Goal: Transaction & Acquisition: Book appointment/travel/reservation

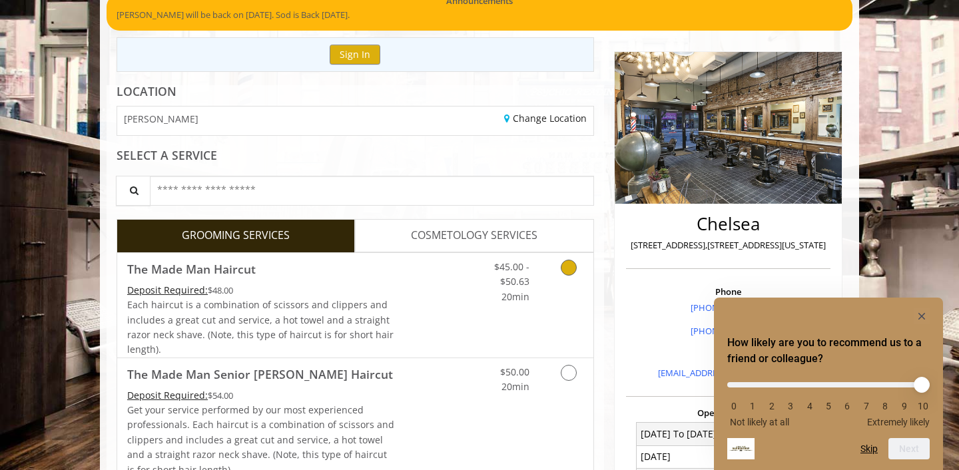
scroll to position [112, 0]
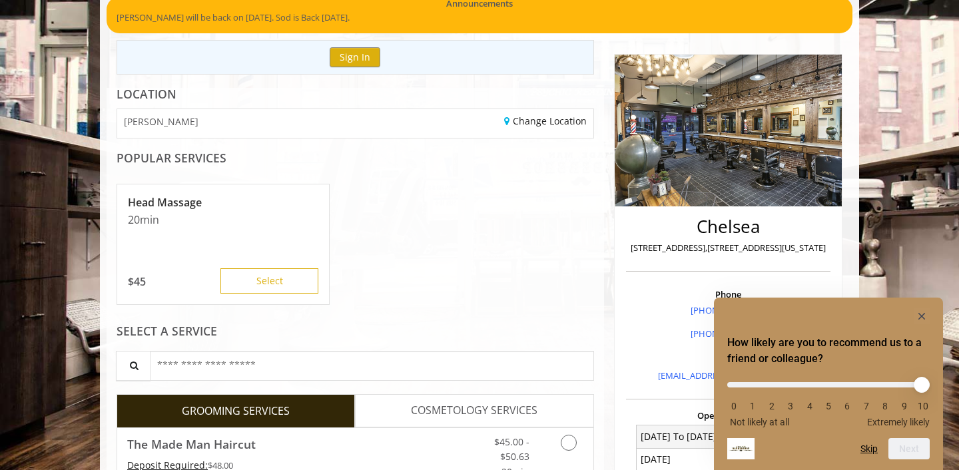
click at [923, 321] on rect "Hide survey" at bounding box center [922, 316] width 16 height 16
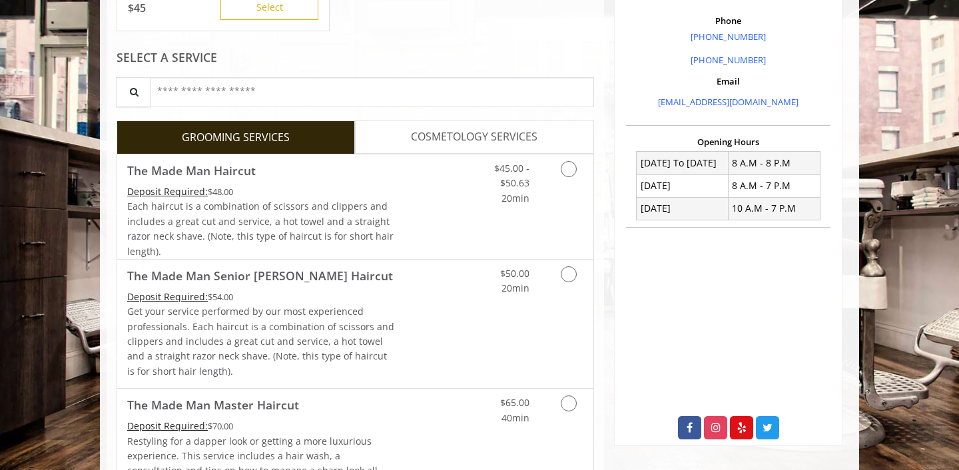
scroll to position [390, 0]
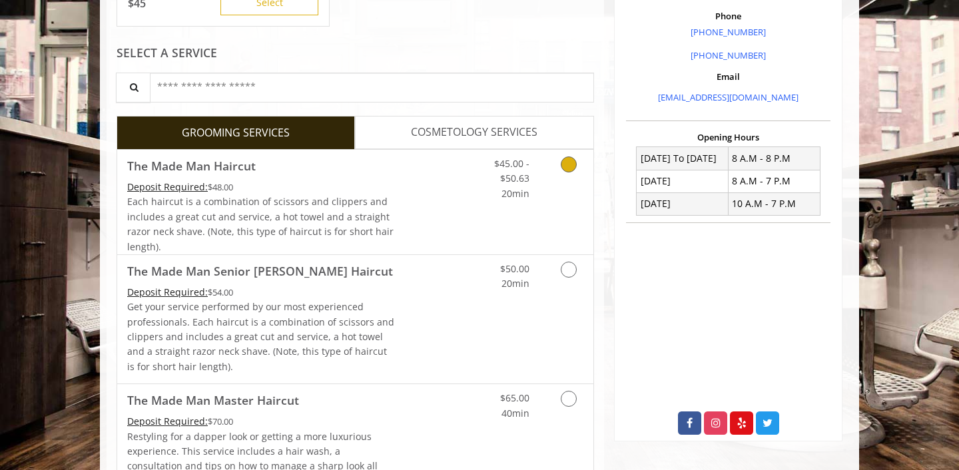
click at [425, 223] on link "Discounted Price" at bounding box center [434, 202] width 79 height 105
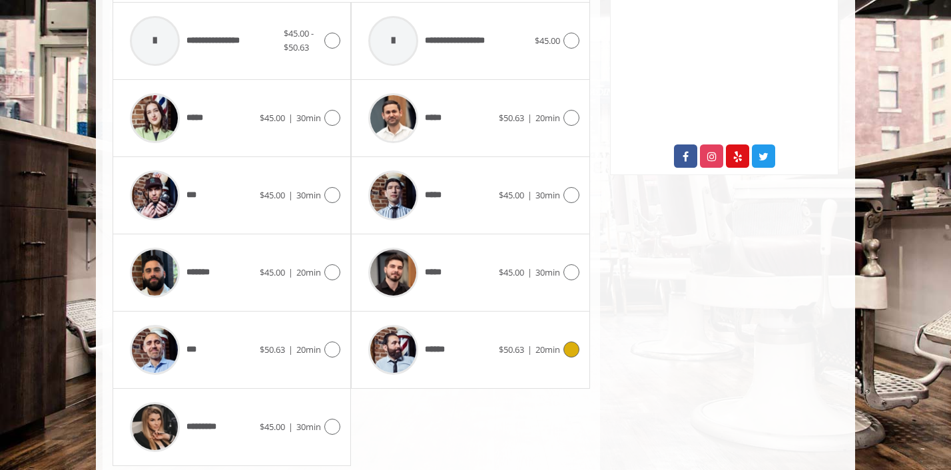
click at [475, 347] on div "******" at bounding box center [430, 349] width 137 height 63
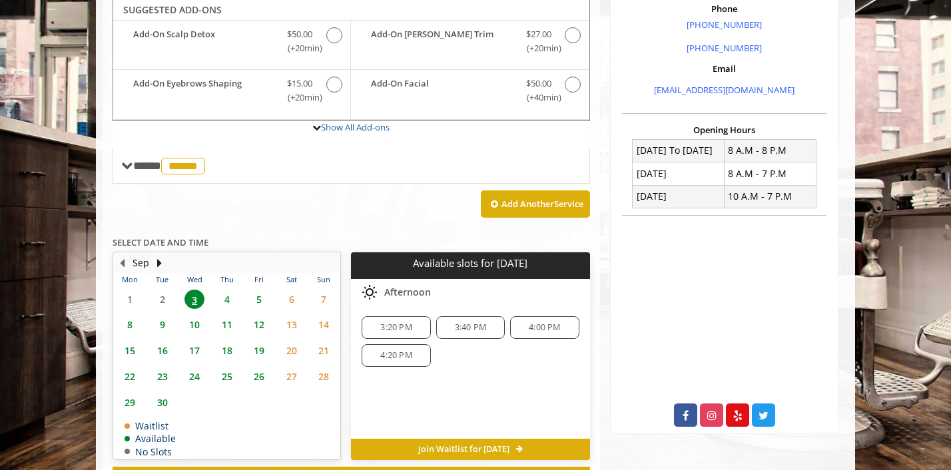
scroll to position [396, 0]
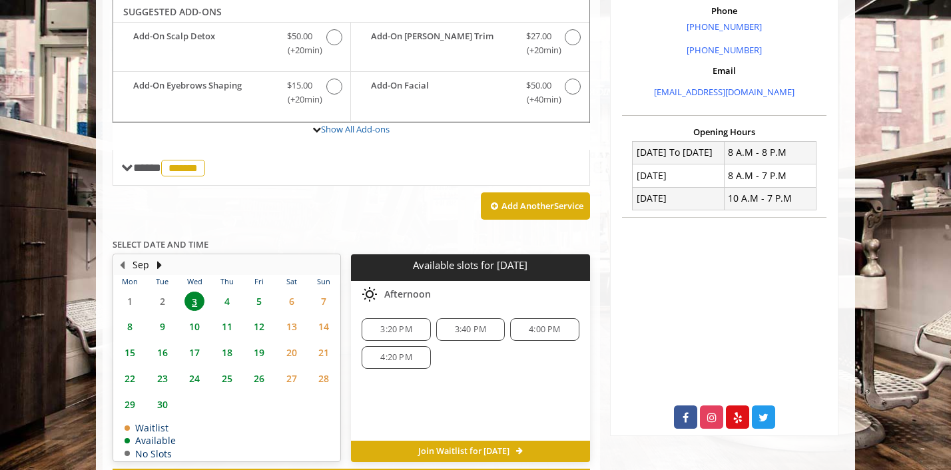
click at [416, 354] on span "4:20 PM" at bounding box center [396, 357] width 57 height 11
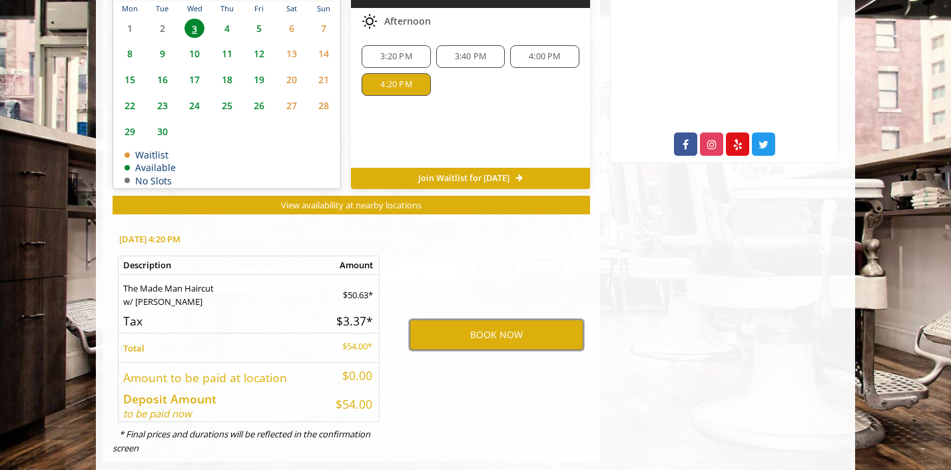
scroll to position [668, 0]
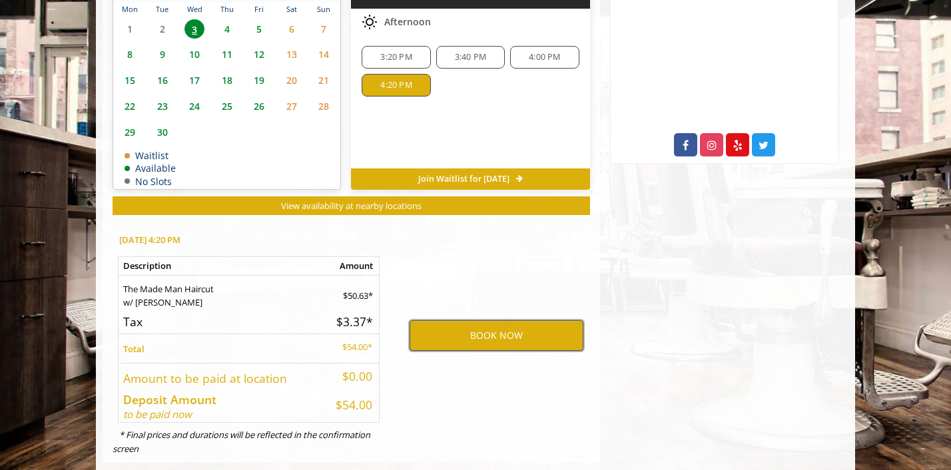
click at [466, 344] on button "BOOK NOW" at bounding box center [497, 335] width 174 height 31
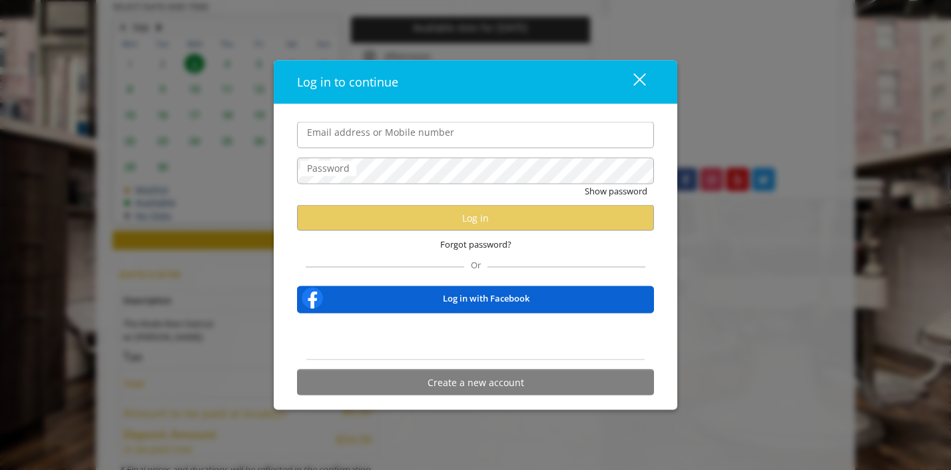
scroll to position [632, 0]
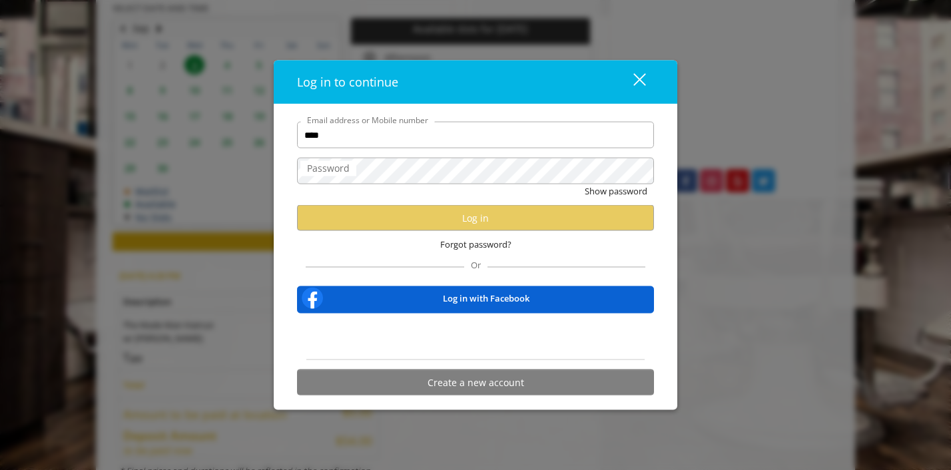
type input "**********"
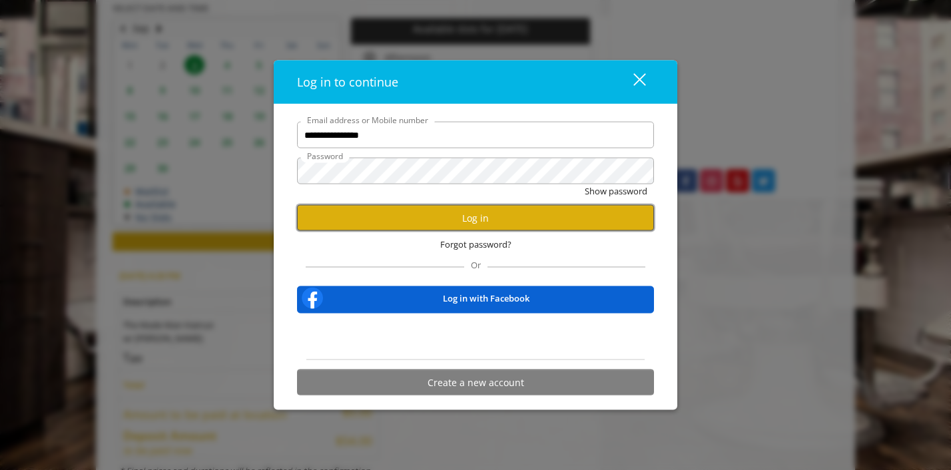
click at [520, 214] on button "Log in" at bounding box center [475, 218] width 357 height 26
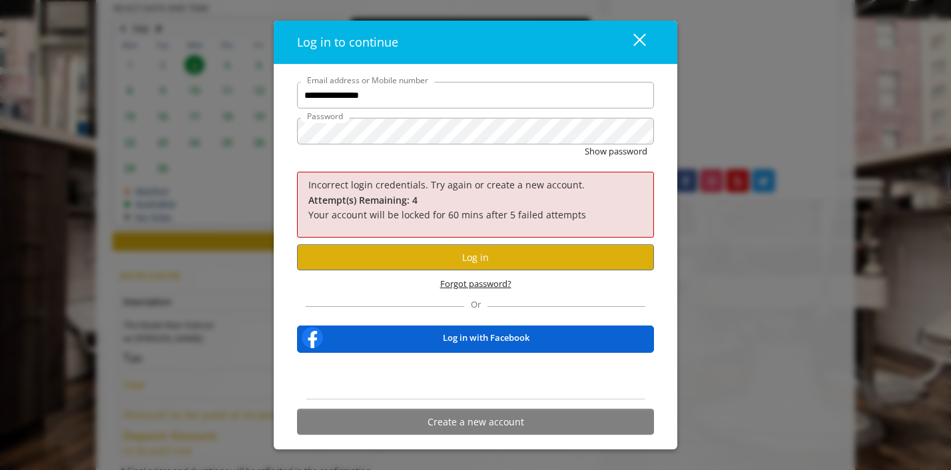
click at [486, 284] on span "Forgot password?" at bounding box center [475, 284] width 71 height 14
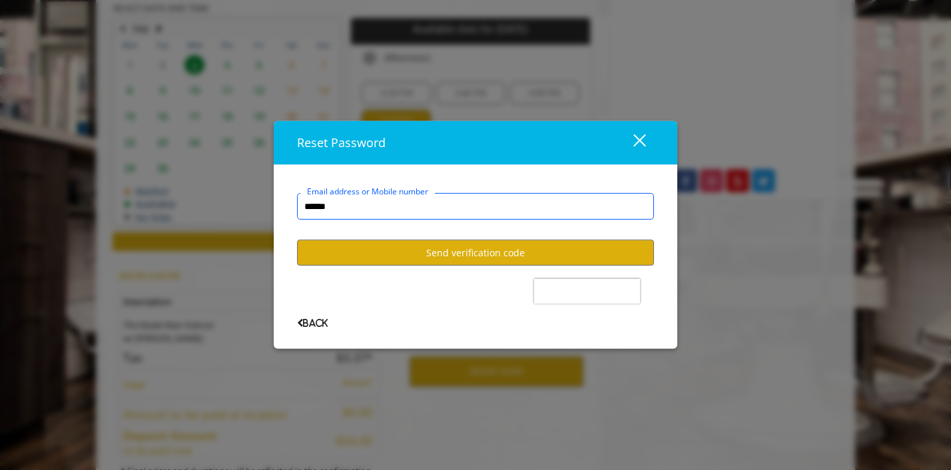
type input "**********"
click at [451, 256] on button "Send verification code" at bounding box center [475, 253] width 357 height 26
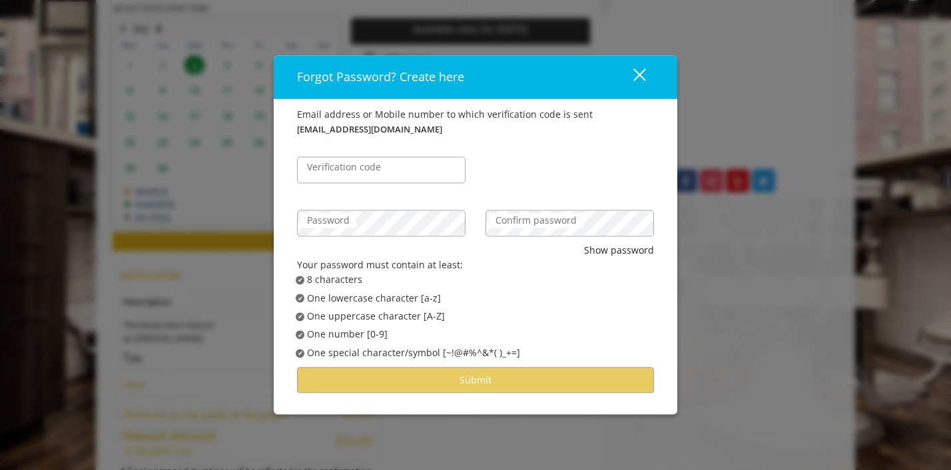
click at [342, 174] on label "Verification code" at bounding box center [343, 167] width 87 height 15
click at [342, 174] on input "Verification code" at bounding box center [381, 169] width 168 height 27
paste input "******"
type input "******"
click at [525, 219] on label "Confirm password" at bounding box center [536, 220] width 95 height 15
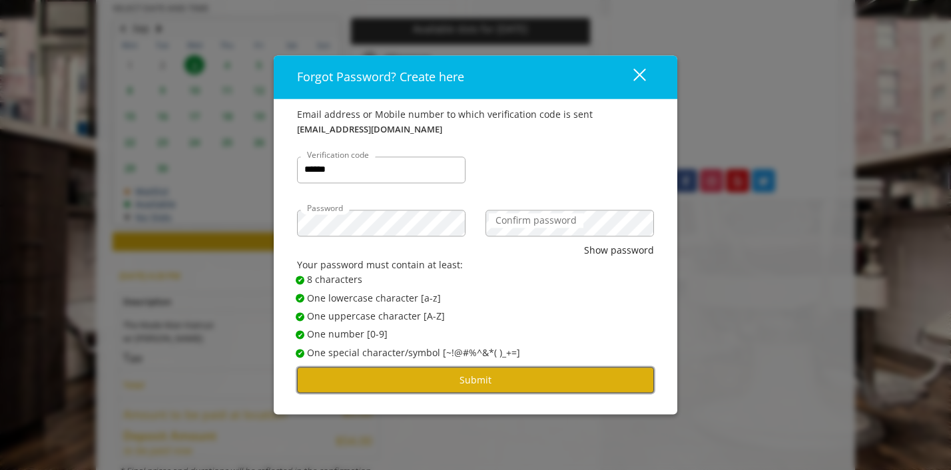
click at [494, 379] on button "Submit" at bounding box center [475, 381] width 357 height 26
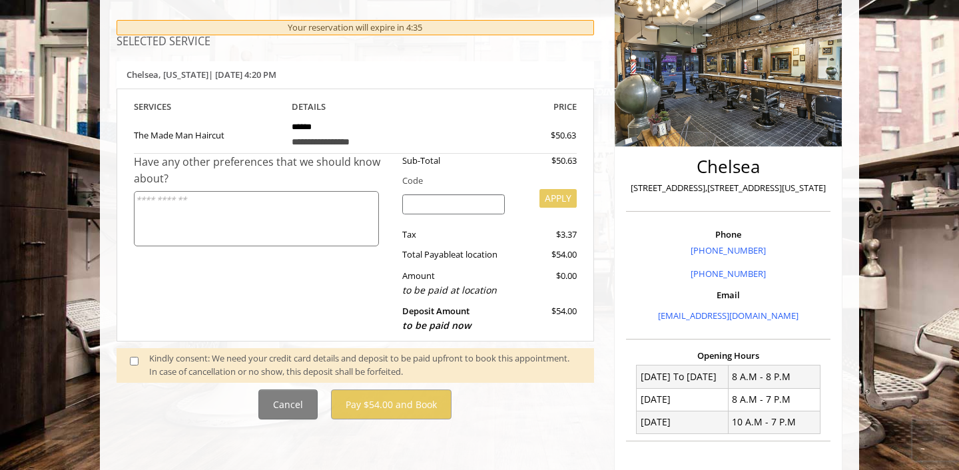
scroll to position [392, 0]
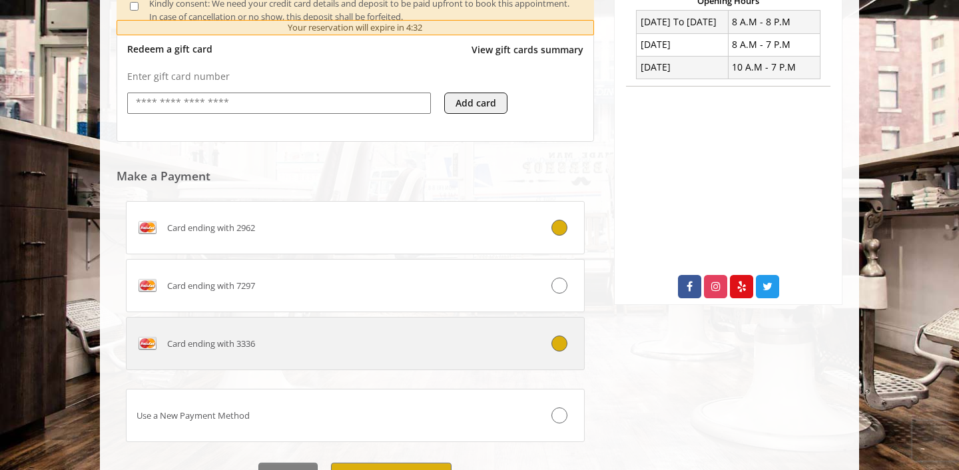
click at [244, 341] on span "Card ending with 3336" at bounding box center [211, 344] width 88 height 14
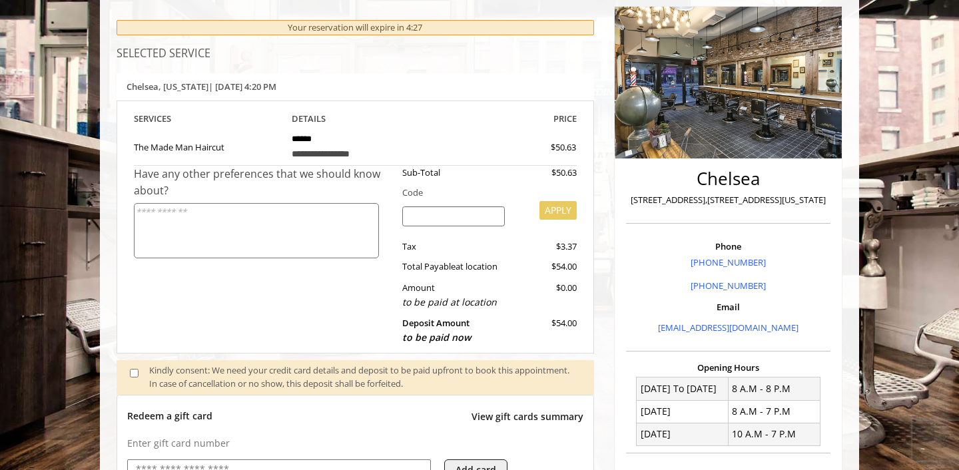
scroll to position [158, 0]
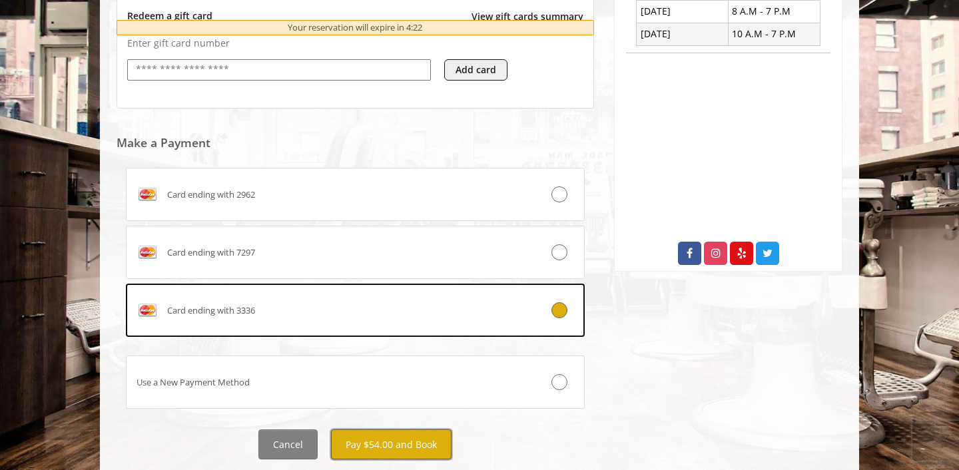
click at [418, 440] on button "Pay $54.00 and Book" at bounding box center [391, 445] width 121 height 30
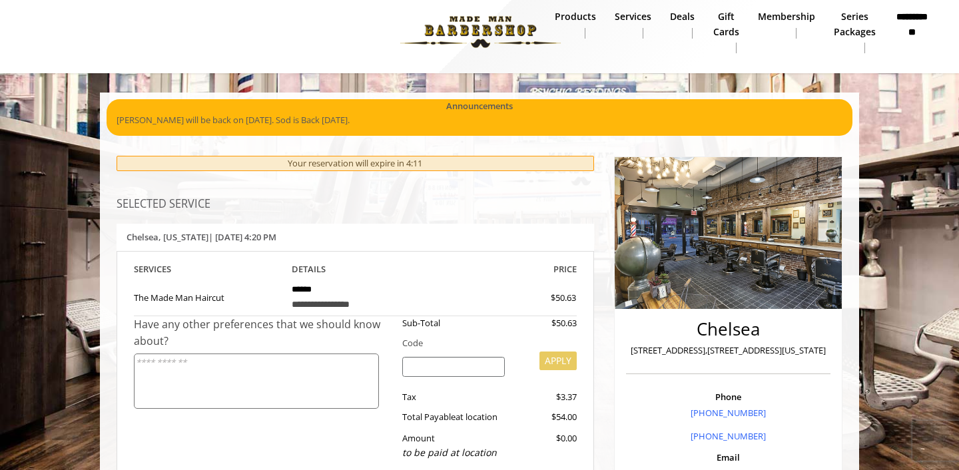
scroll to position [0, 0]
